Goal: Communication & Community: Answer question/provide support

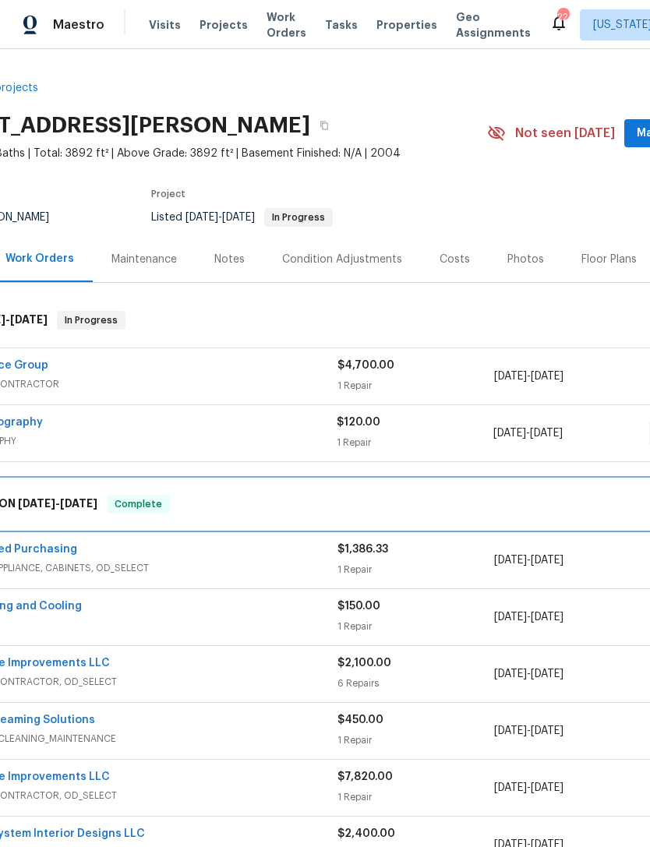
scroll to position [0, 79]
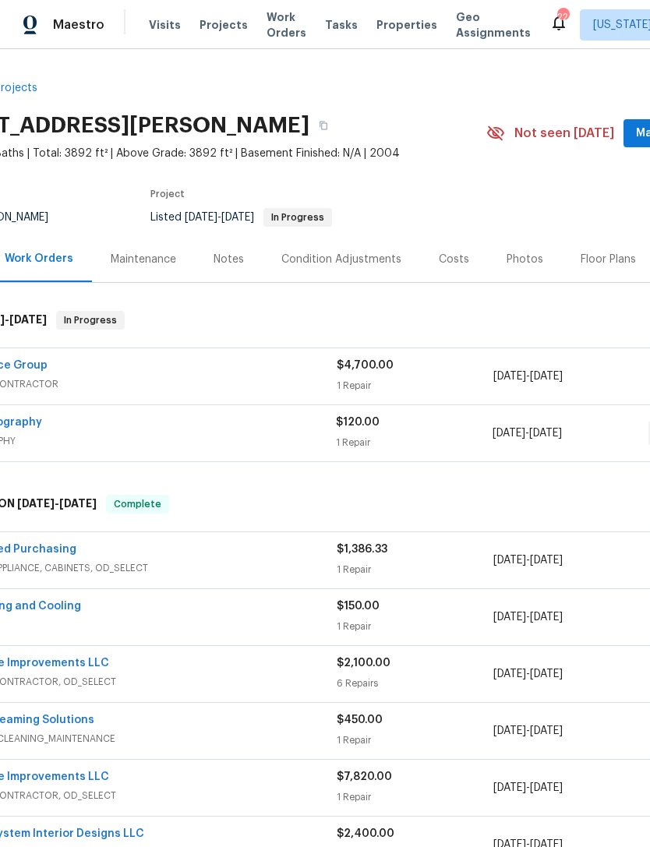
click at [388, 29] on span "Properties" at bounding box center [406, 25] width 61 height 16
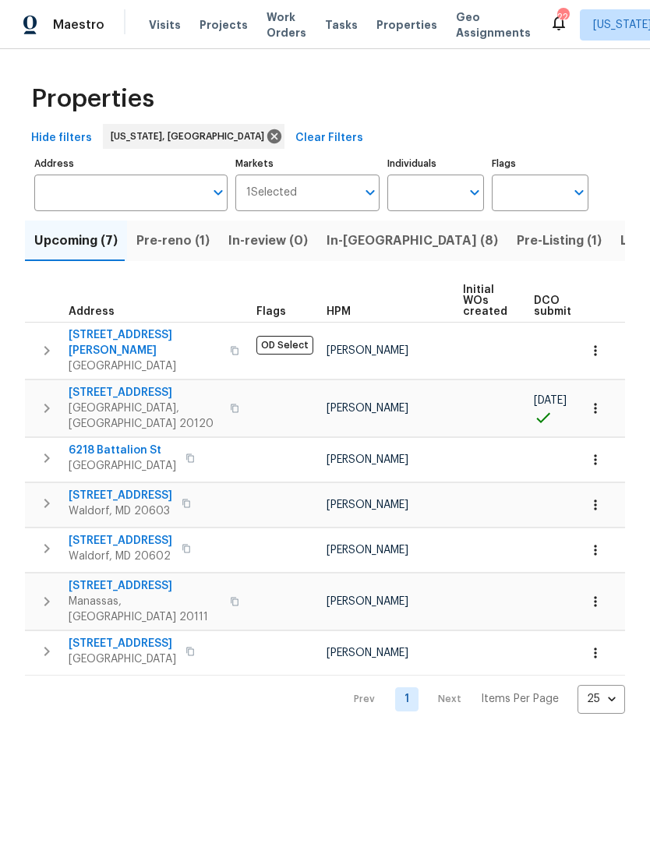
click at [173, 245] on span "Pre-reno (1)" at bounding box center [172, 241] width 73 height 22
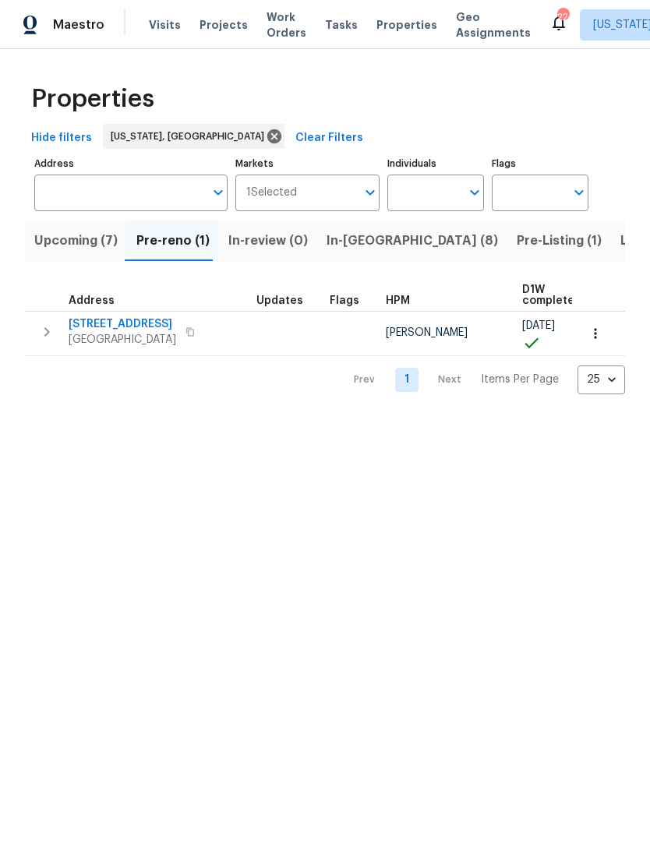
click at [146, 328] on span "9702 Spinnaker St" at bounding box center [123, 324] width 108 height 16
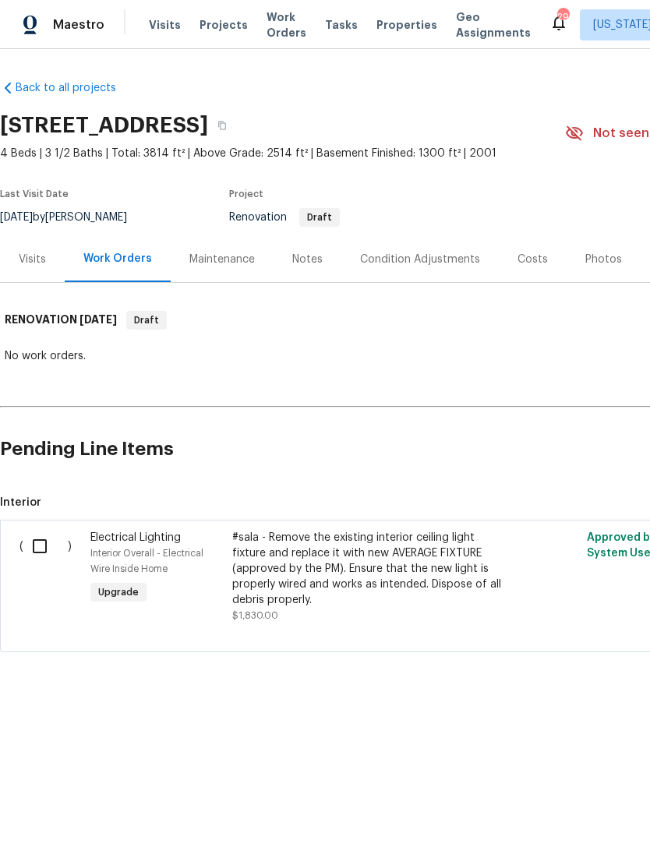
click at [392, 23] on span "Properties" at bounding box center [406, 25] width 61 height 16
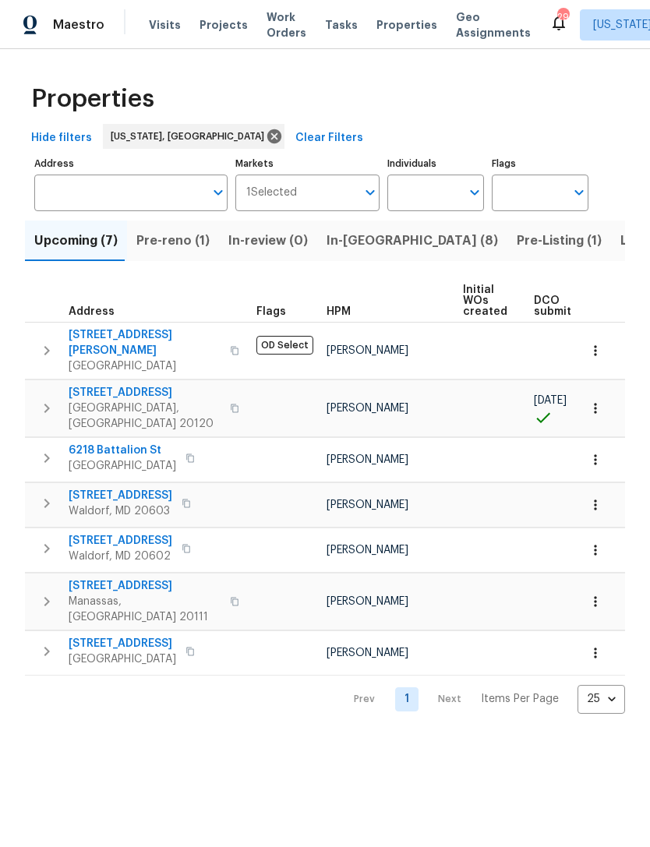
click at [355, 241] on span "In-reno (8)" at bounding box center [411, 241] width 171 height 22
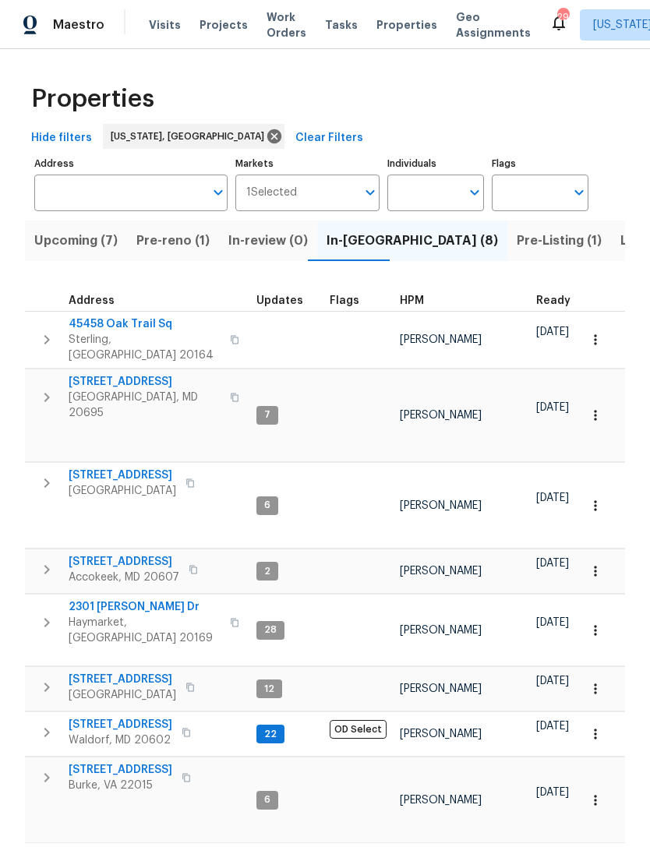
click at [143, 717] on span "[STREET_ADDRESS]" at bounding box center [121, 725] width 104 height 16
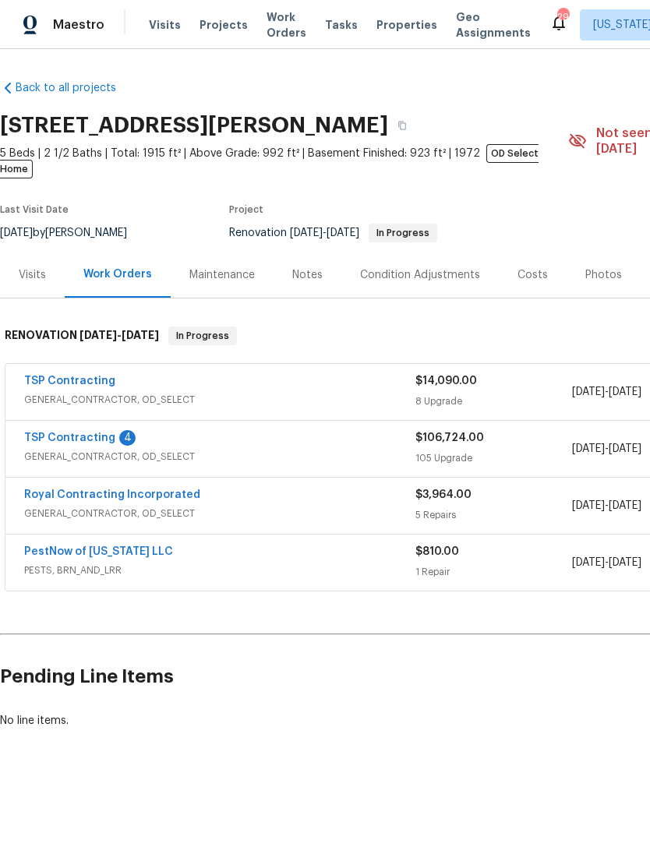
click at [101, 432] on link "TSP Contracting" at bounding box center [69, 437] width 91 height 11
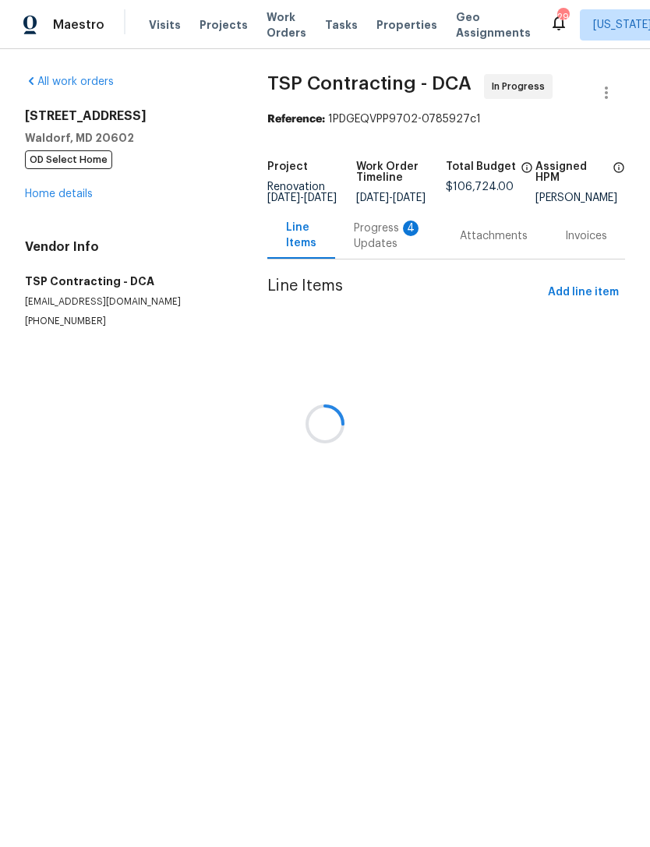
click at [377, 250] on div at bounding box center [325, 423] width 650 height 847
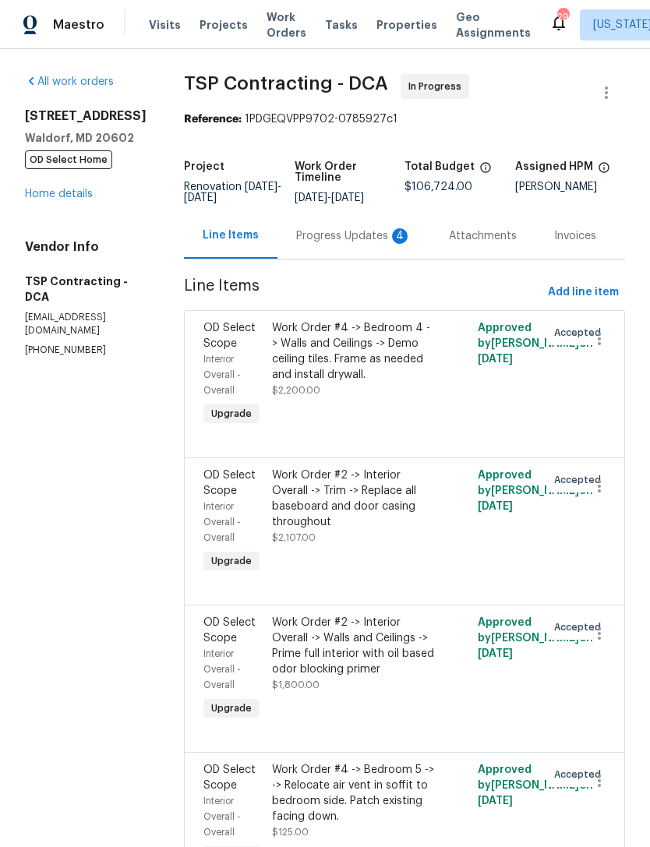
click at [347, 228] on div "Progress Updates 4" at bounding box center [353, 236] width 115 height 16
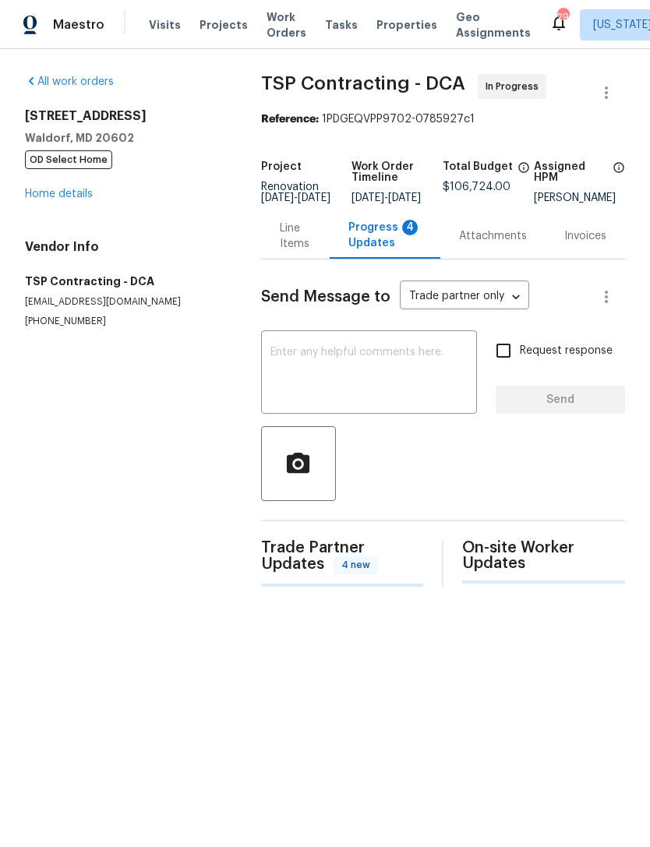
click at [363, 238] on div "Progress Updates 4" at bounding box center [384, 235] width 73 height 31
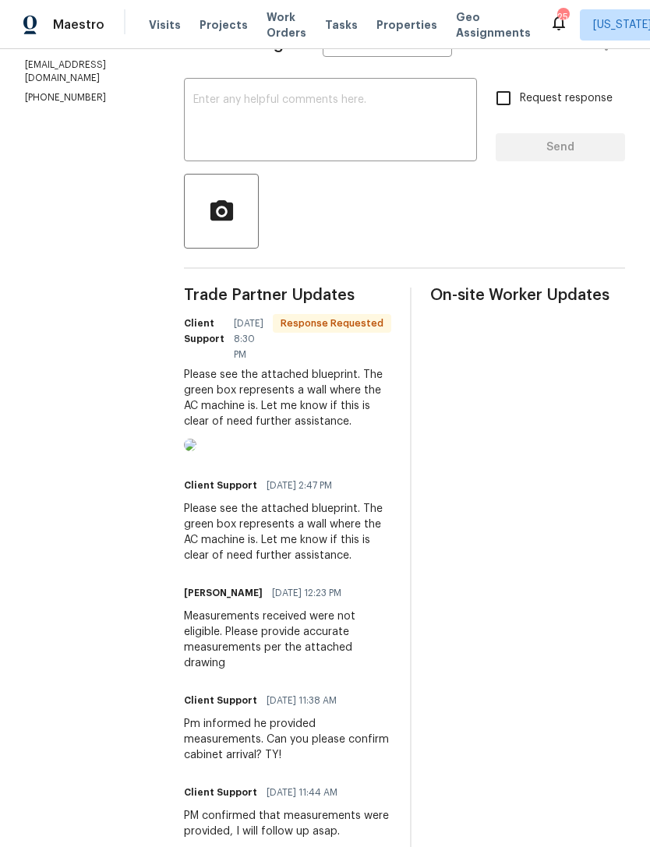
scroll to position [252, 0]
click at [196, 439] on img at bounding box center [190, 445] width 12 height 12
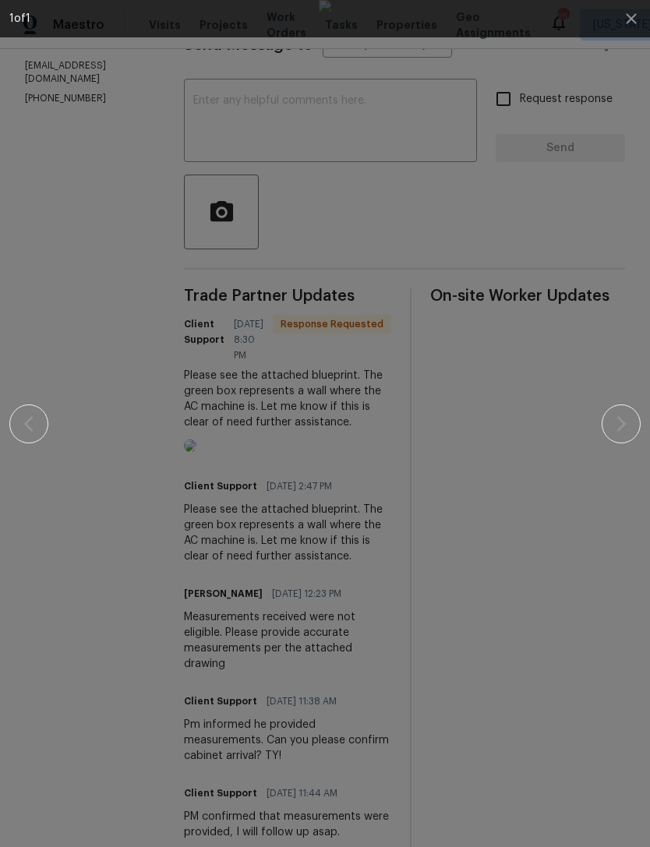
click at [331, 667] on img at bounding box center [325, 423] width 12 height 847
click at [319, 204] on img at bounding box center [325, 423] width 12 height 847
click at [612, 249] on div at bounding box center [324, 423] width 631 height 847
click at [331, 689] on img at bounding box center [325, 423] width 12 height 847
click at [331, 210] on img at bounding box center [325, 423] width 12 height 847
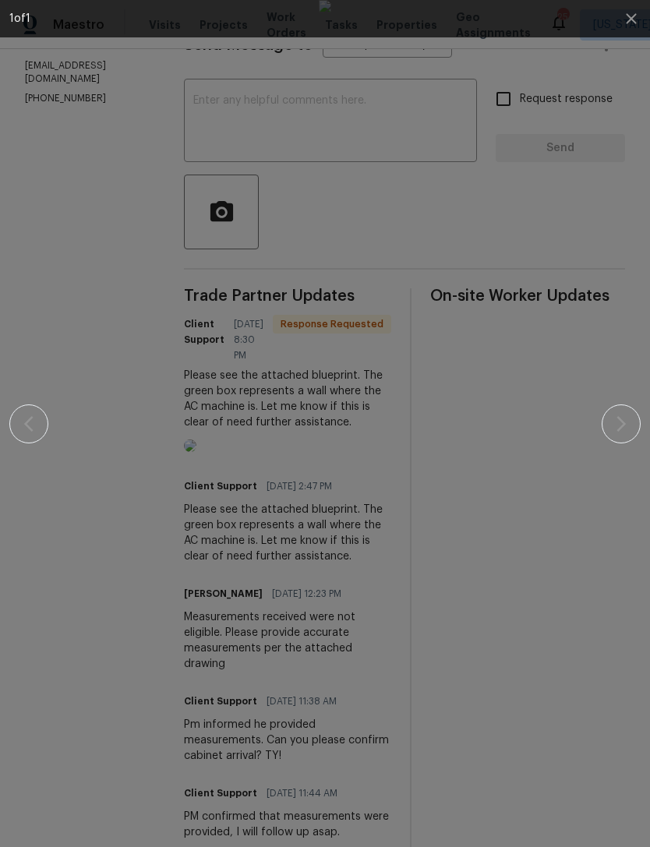
click at [319, 619] on img at bounding box center [325, 423] width 12 height 847
click at [38, 428] on div at bounding box center [324, 423] width 631 height 847
click at [629, 427] on div at bounding box center [324, 423] width 631 height 847
click at [605, 256] on div at bounding box center [324, 423] width 631 height 847
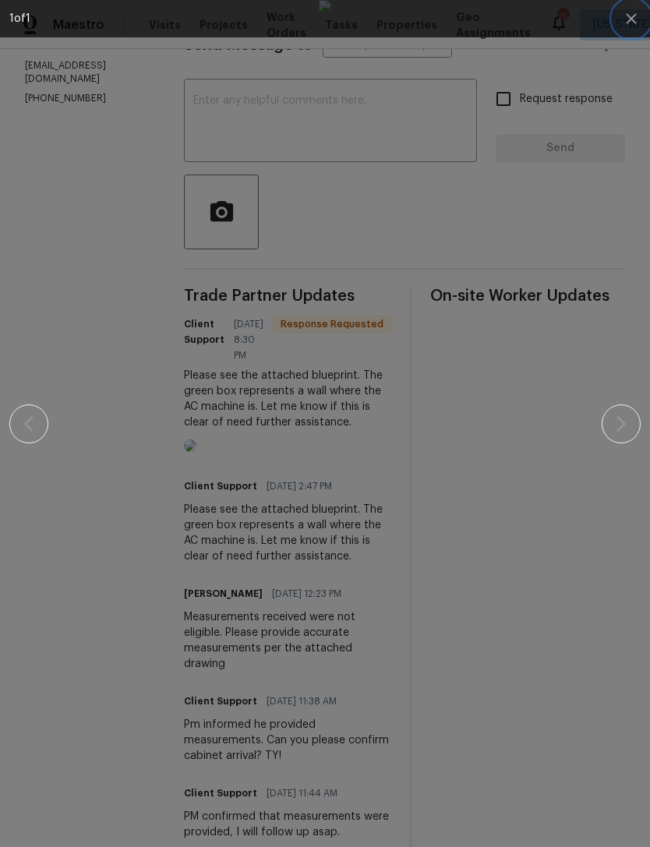
click at [629, 12] on icon "button" at bounding box center [631, 18] width 19 height 19
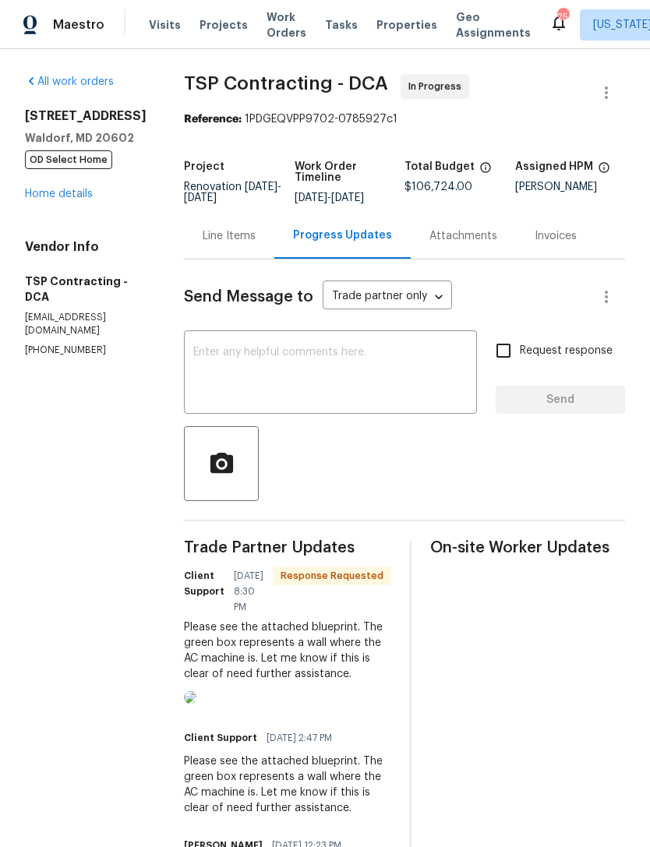
scroll to position [0, 0]
click at [401, 379] on textarea at bounding box center [330, 374] width 274 height 55
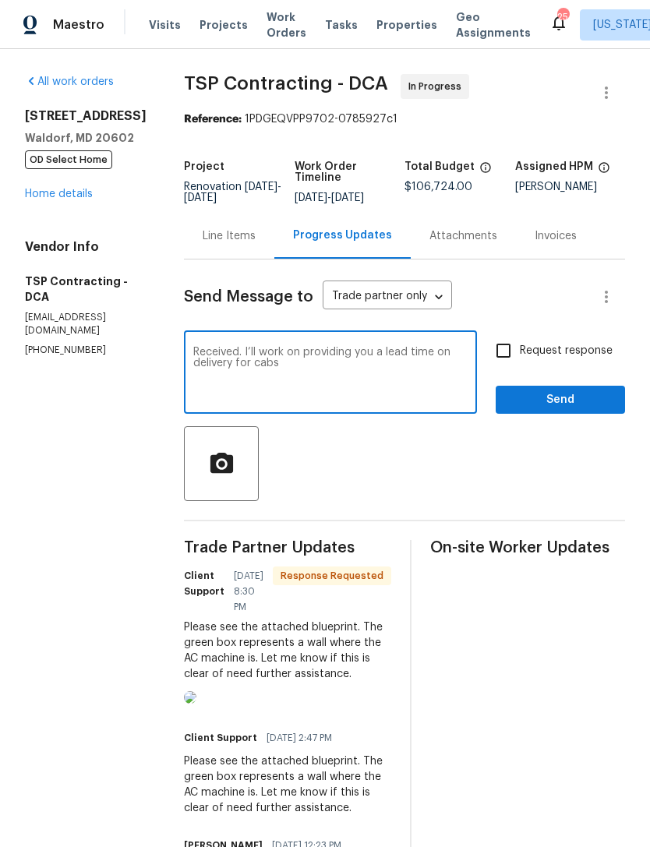
type textarea "Received. I’ll work on providing you a lead time on delivery for cabs"
click at [507, 344] on input "Request response" at bounding box center [503, 350] width 33 height 33
checkbox input "true"
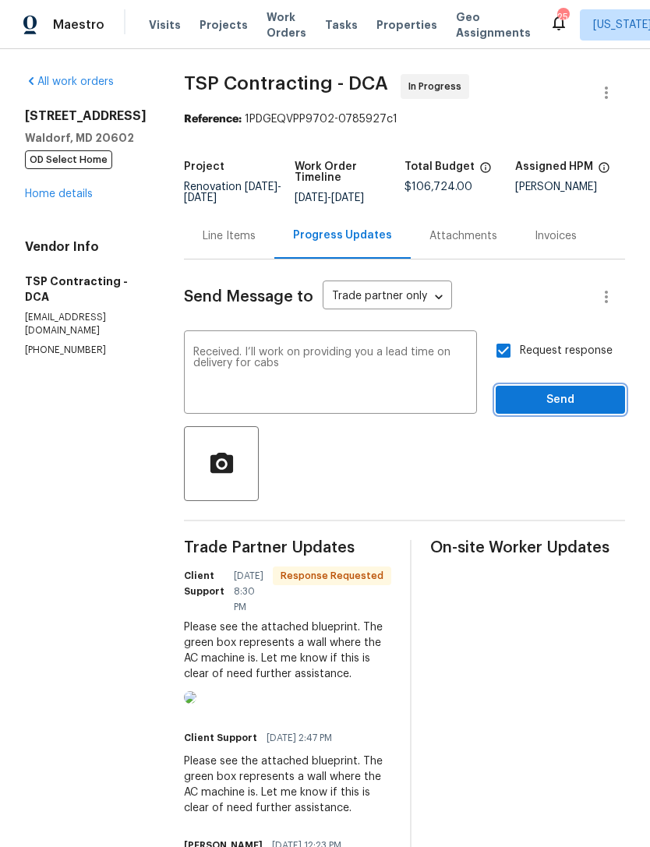
click at [567, 394] on span "Send" at bounding box center [560, 399] width 104 height 19
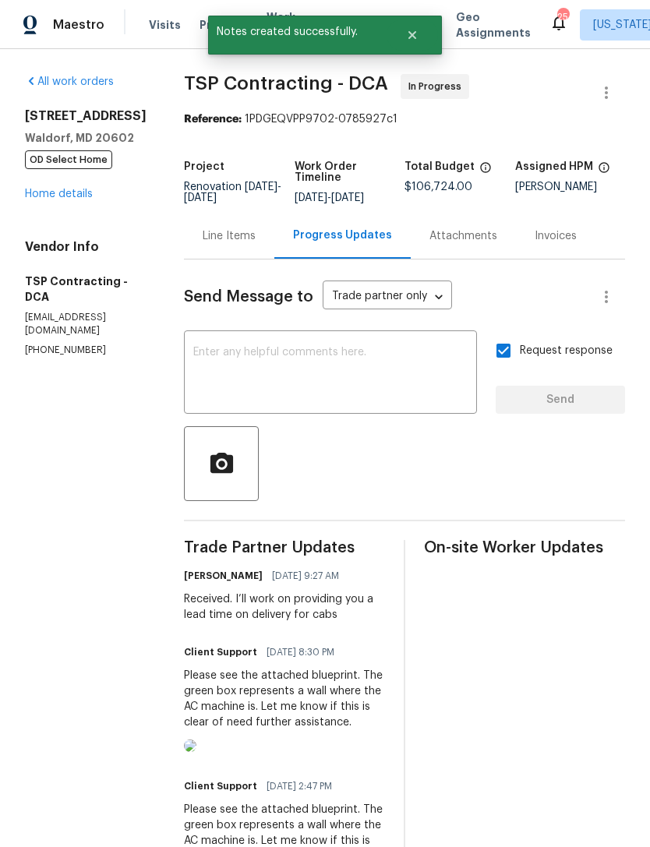
click at [221, 239] on div "Line Items" at bounding box center [229, 236] width 53 height 16
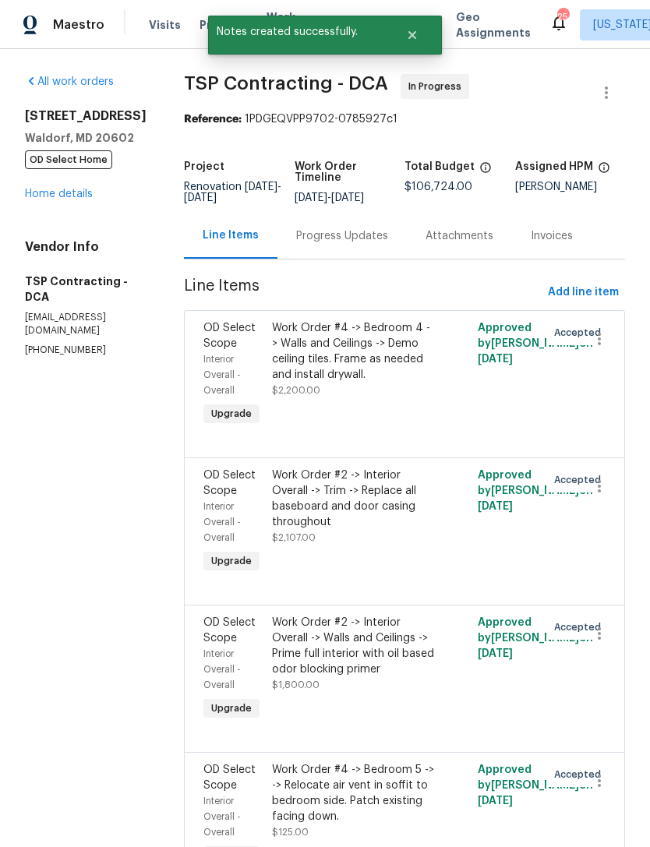
scroll to position [253, 0]
